Goal: Task Accomplishment & Management: Manage account settings

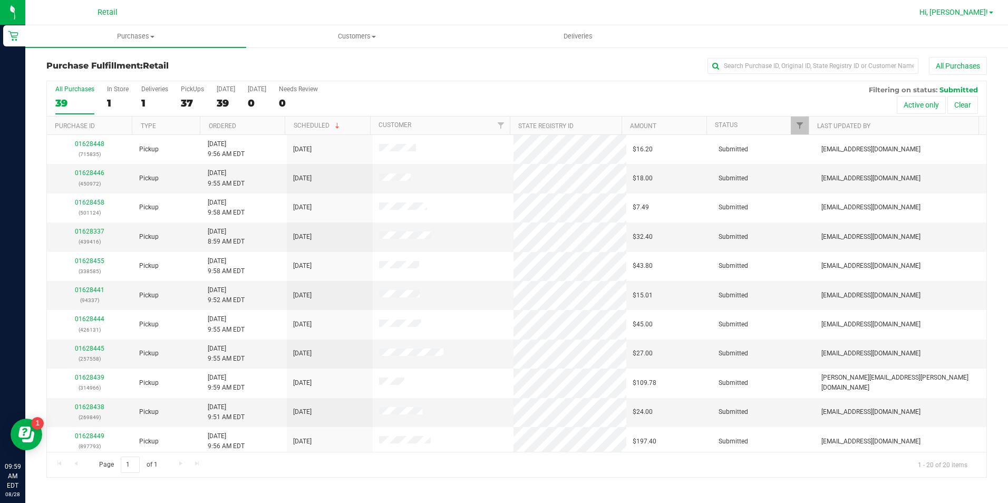
click at [978, 14] on span "Hi, [PERSON_NAME]!" at bounding box center [954, 12] width 69 height 8
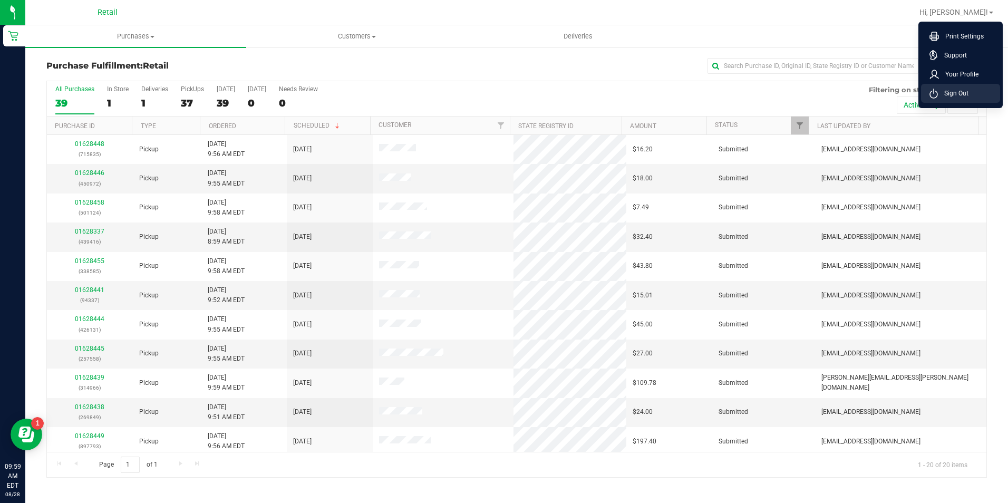
click at [953, 95] on span "Sign Out" at bounding box center [953, 93] width 31 height 11
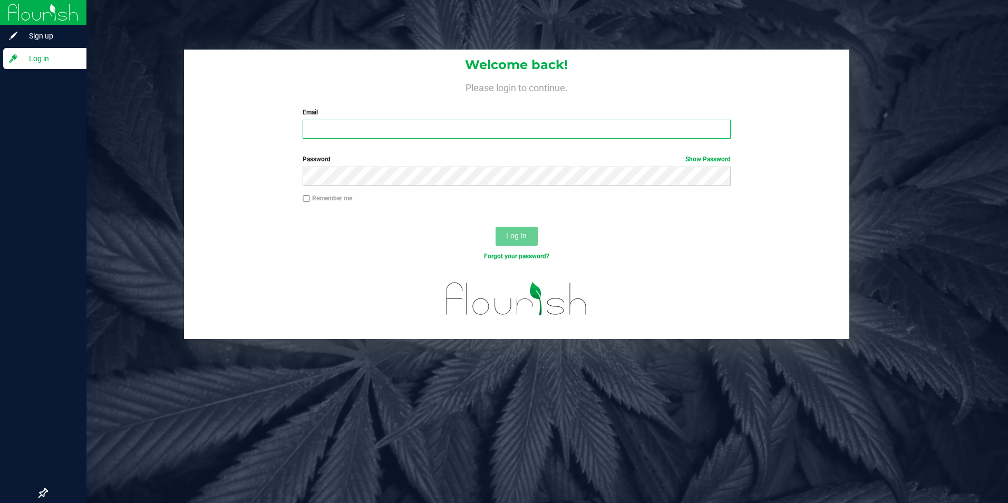
type input "[EMAIL_ADDRESS][DOMAIN_NAME]"
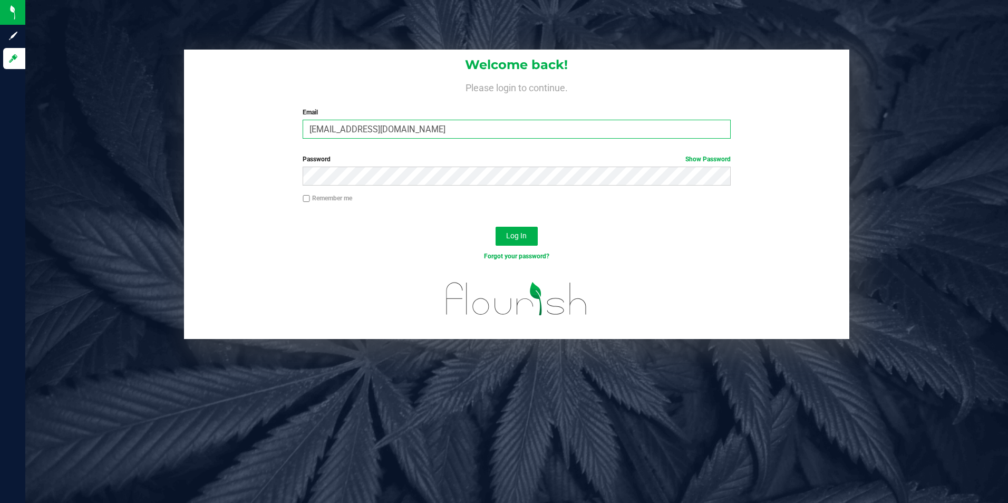
drag, startPoint x: 435, startPoint y: 127, endPoint x: 248, endPoint y: 123, distance: 187.2
click at [248, 123] on div "Welcome back! Please login to continue. Email [EMAIL_ADDRESS][DOMAIN_NAME] Requ…" at bounding box center [517, 99] width 666 height 98
type input "[EMAIL_ADDRESS][DOMAIN_NAME]"
drag, startPoint x: 421, startPoint y: 137, endPoint x: 157, endPoint y: 138, distance: 264.7
click at [157, 138] on div "Welcome back! Please login to continue. Email [EMAIL_ADDRESS][DOMAIN_NAME] Requ…" at bounding box center [516, 195] width 999 height 290
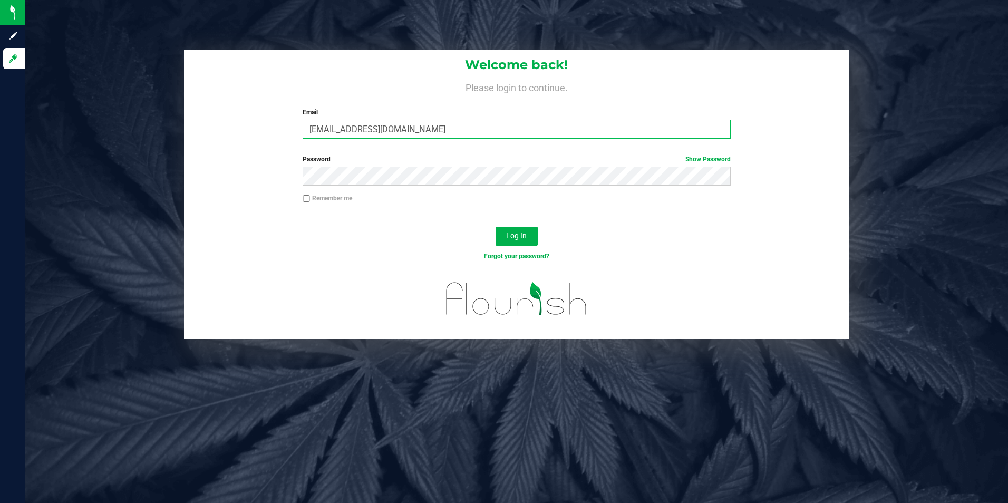
type input "[EMAIL_ADDRESS][DOMAIN_NAME]"
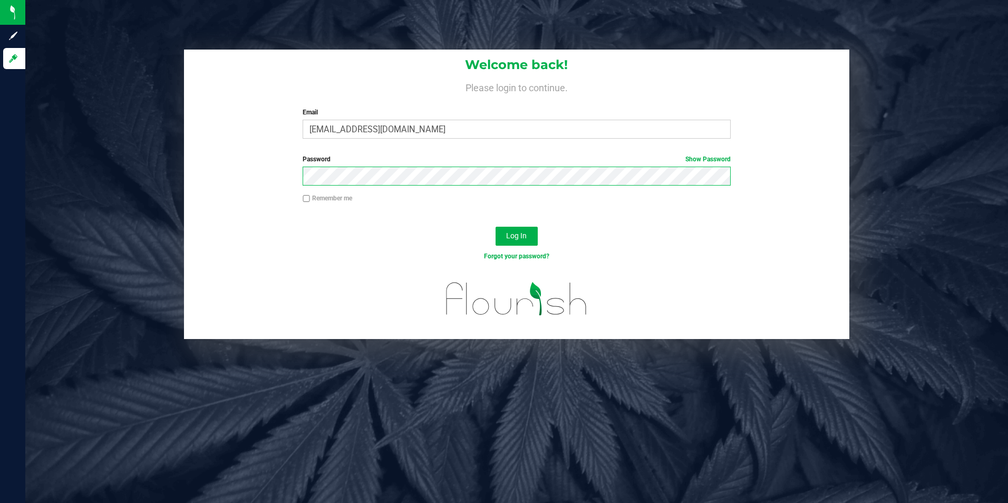
click at [496, 227] on button "Log In" at bounding box center [517, 236] width 42 height 19
